Goal: Information Seeking & Learning: Find specific page/section

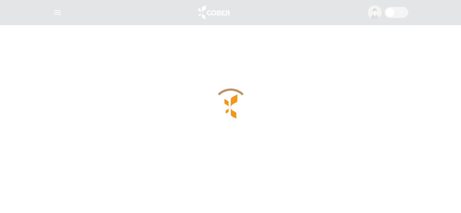
click at [184, 97] on div at bounding box center [230, 106] width 461 height 213
click at [239, 117] on div at bounding box center [231, 107] width 36 height 36
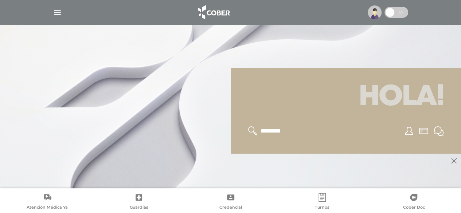
scroll to position [35, 0]
click at [55, 12] on img "button" at bounding box center [57, 12] width 9 height 9
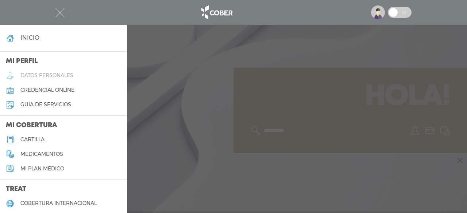
click at [43, 76] on h5 "datos personales" at bounding box center [46, 76] width 53 height 6
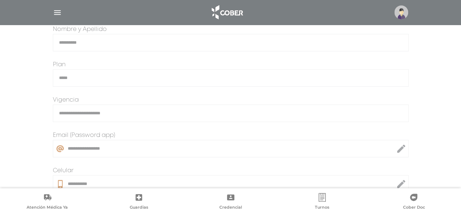
scroll to position [167, 0]
click at [58, 14] on img "button" at bounding box center [57, 12] width 9 height 9
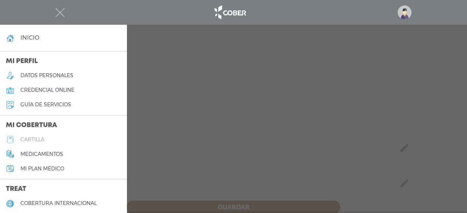
click at [28, 140] on h5 "cartilla" at bounding box center [32, 140] width 24 height 6
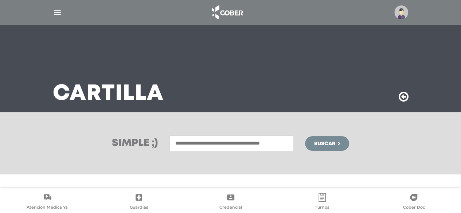
scroll to position [161, 0]
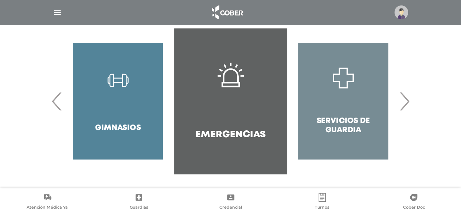
click at [406, 102] on span "›" at bounding box center [404, 101] width 14 height 39
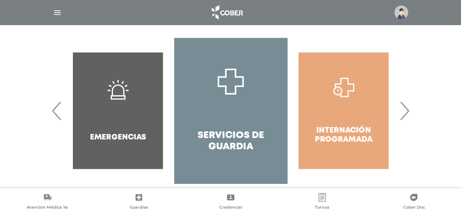
scroll to position [149, 0]
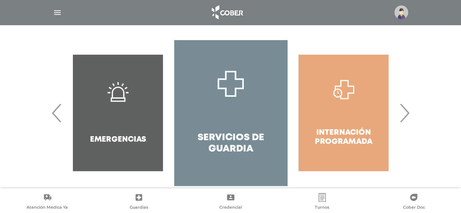
click at [405, 114] on span "›" at bounding box center [404, 112] width 14 height 39
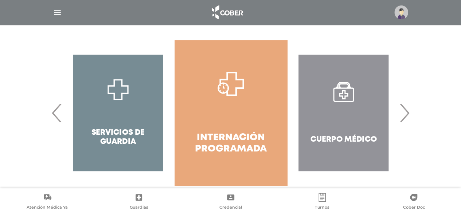
click at [405, 114] on span "›" at bounding box center [404, 112] width 14 height 39
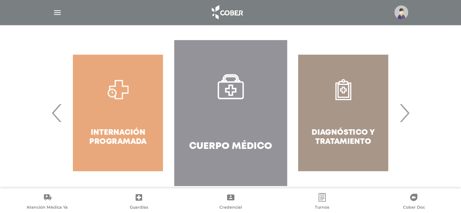
click at [405, 114] on span "›" at bounding box center [404, 112] width 14 height 39
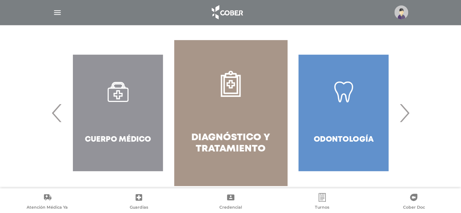
scroll to position [0, 0]
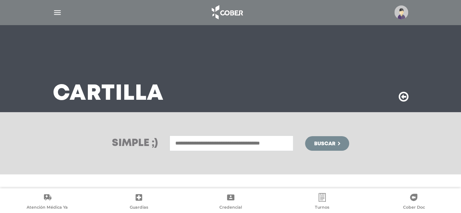
click at [198, 148] on input "text" at bounding box center [232, 144] width 124 height 16
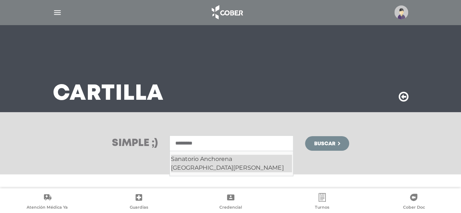
click at [225, 155] on div "Sanatorio Anchorena San Martin" at bounding box center [231, 163] width 121 height 17
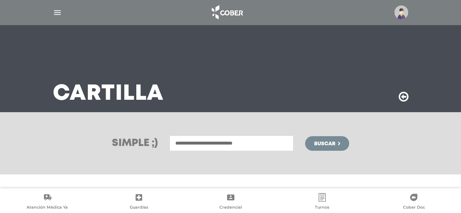
type input "**********"
click at [324, 141] on span "Buscar" at bounding box center [324, 143] width 21 height 5
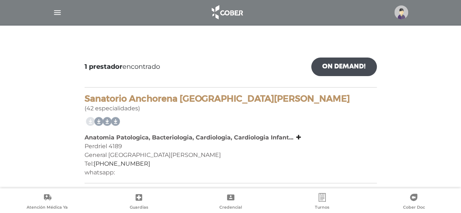
scroll to position [87, 0]
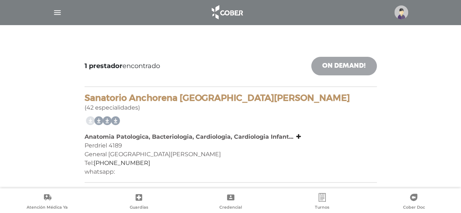
click at [352, 64] on link "On Demand!" at bounding box center [344, 66] width 66 height 19
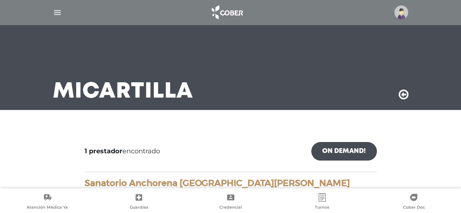
scroll to position [0, 0]
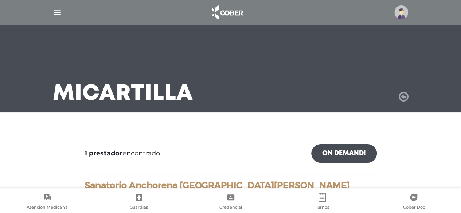
click at [403, 97] on icon at bounding box center [404, 97] width 10 height 12
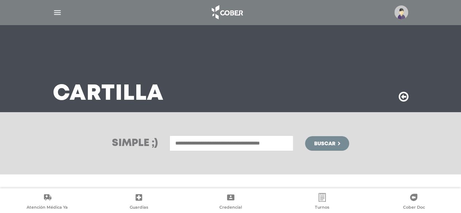
click at [207, 148] on input "text" at bounding box center [232, 144] width 124 height 16
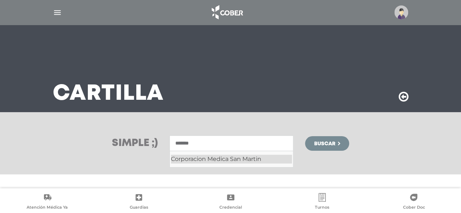
click at [211, 160] on div "Corporacion Medica San Martin" at bounding box center [231, 159] width 121 height 9
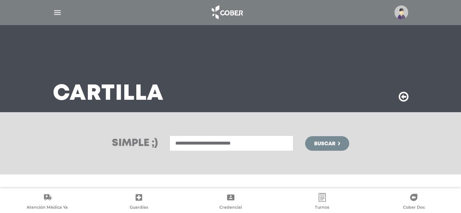
type input "**********"
click at [320, 141] on span "Buscar" at bounding box center [324, 143] width 21 height 5
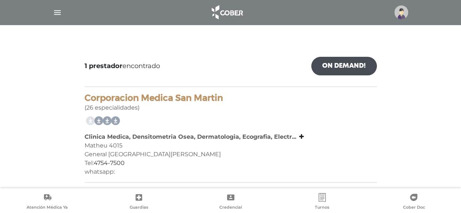
scroll to position [87, 0]
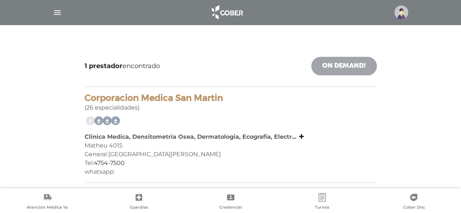
click at [339, 71] on link "On Demand!" at bounding box center [344, 66] width 66 height 19
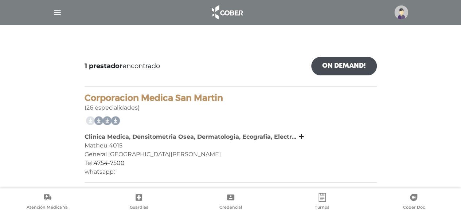
click at [227, 57] on div "1 prestador encontrado On Demand!" at bounding box center [231, 72] width 292 height 30
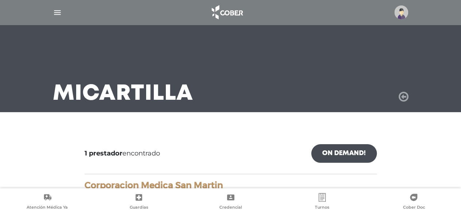
click at [403, 98] on icon at bounding box center [404, 97] width 10 height 12
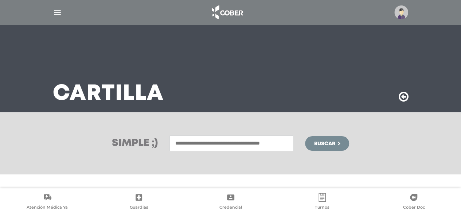
click at [203, 147] on input "text" at bounding box center [232, 144] width 124 height 16
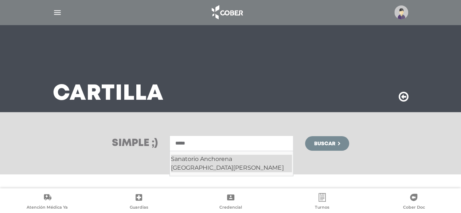
click at [212, 161] on div "Sanatorio Anchorena [GEOGRAPHIC_DATA][PERSON_NAME]" at bounding box center [231, 163] width 121 height 17
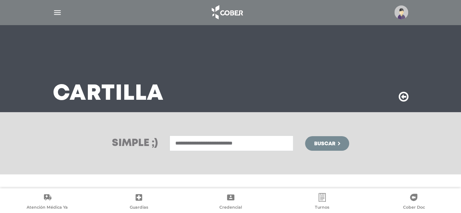
type input "**********"
click at [340, 143] on icon "submit" at bounding box center [339, 144] width 2 height 4
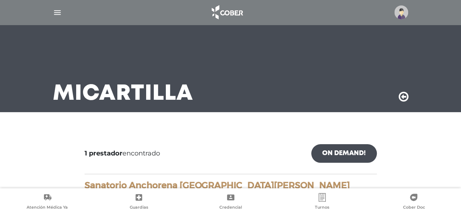
scroll to position [87, 0]
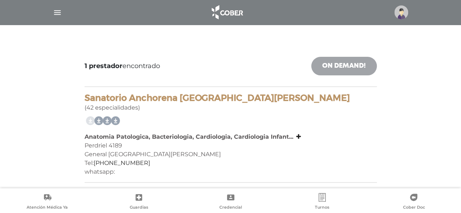
click at [346, 66] on link "On Demand!" at bounding box center [344, 66] width 66 height 19
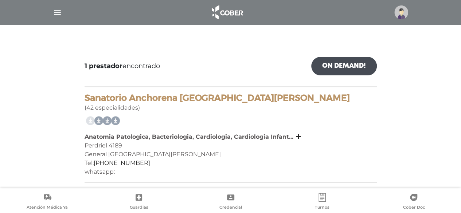
click at [280, 32] on main "Mi Cartilla 1 prestador encontrado On Demand! mostrar en mi área Mostrar en map…" at bounding box center [230, 63] width 461 height 301
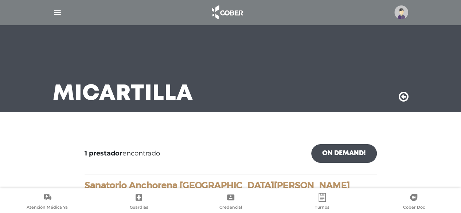
click at [398, 16] on img at bounding box center [401, 12] width 14 height 14
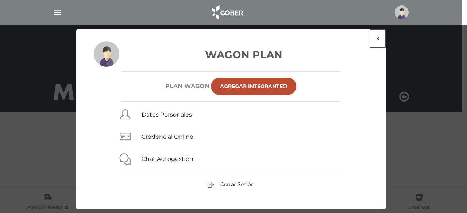
click at [378, 39] on button "×" at bounding box center [378, 39] width 16 height 18
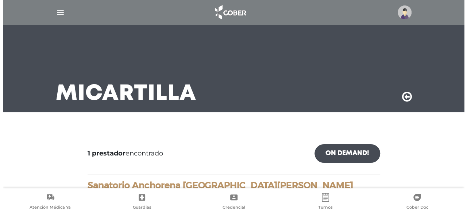
scroll to position [87, 0]
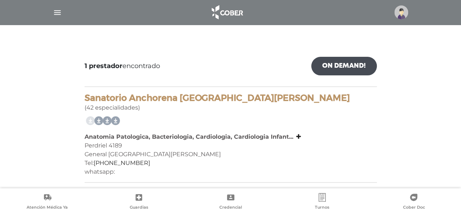
click at [61, 17] on div at bounding box center [230, 12] width 373 height 17
click at [59, 10] on img "button" at bounding box center [57, 12] width 9 height 9
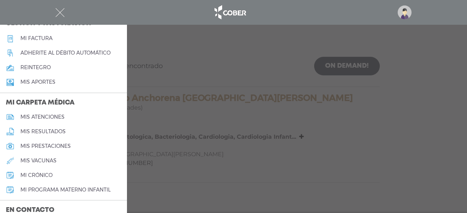
scroll to position [349, 0]
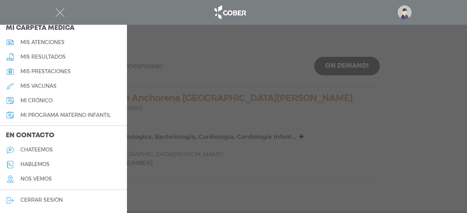
click at [232, 133] on div at bounding box center [233, 106] width 467 height 213
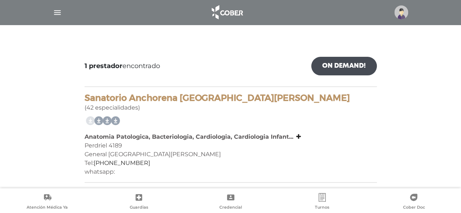
click at [396, 18] on div at bounding box center [400, 12] width 17 height 14
click at [401, 15] on img at bounding box center [401, 12] width 14 height 14
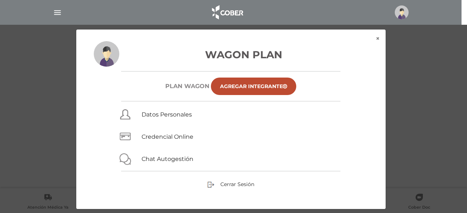
scroll to position [10, 0]
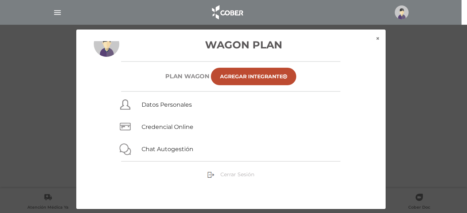
click at [220, 172] on span "Cerrar Sesión" at bounding box center [237, 174] width 34 height 7
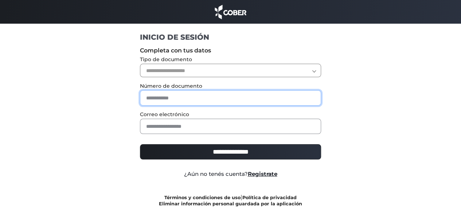
click at [201, 100] on input "text" at bounding box center [230, 97] width 181 height 15
type input "*"
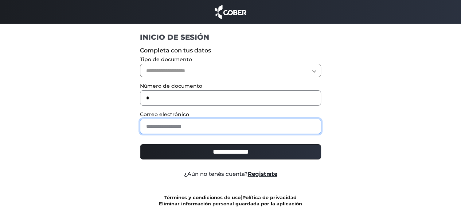
click at [198, 127] on input "email" at bounding box center [230, 126] width 181 height 15
type input "**********"
drag, startPoint x: 232, startPoint y: 127, endPoint x: 97, endPoint y: 133, distance: 135.4
click at [97, 133] on div "**********" at bounding box center [231, 126] width 448 height 162
type input "**********"
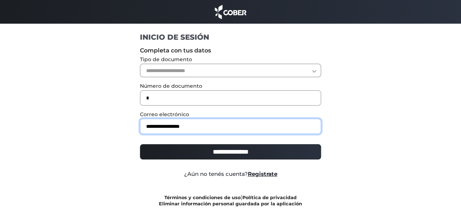
drag, startPoint x: 211, startPoint y: 122, endPoint x: 128, endPoint y: 121, distance: 82.8
click at [128, 121] on div "**********" at bounding box center [231, 126] width 448 height 162
